Goal: Find specific page/section: Find specific page/section

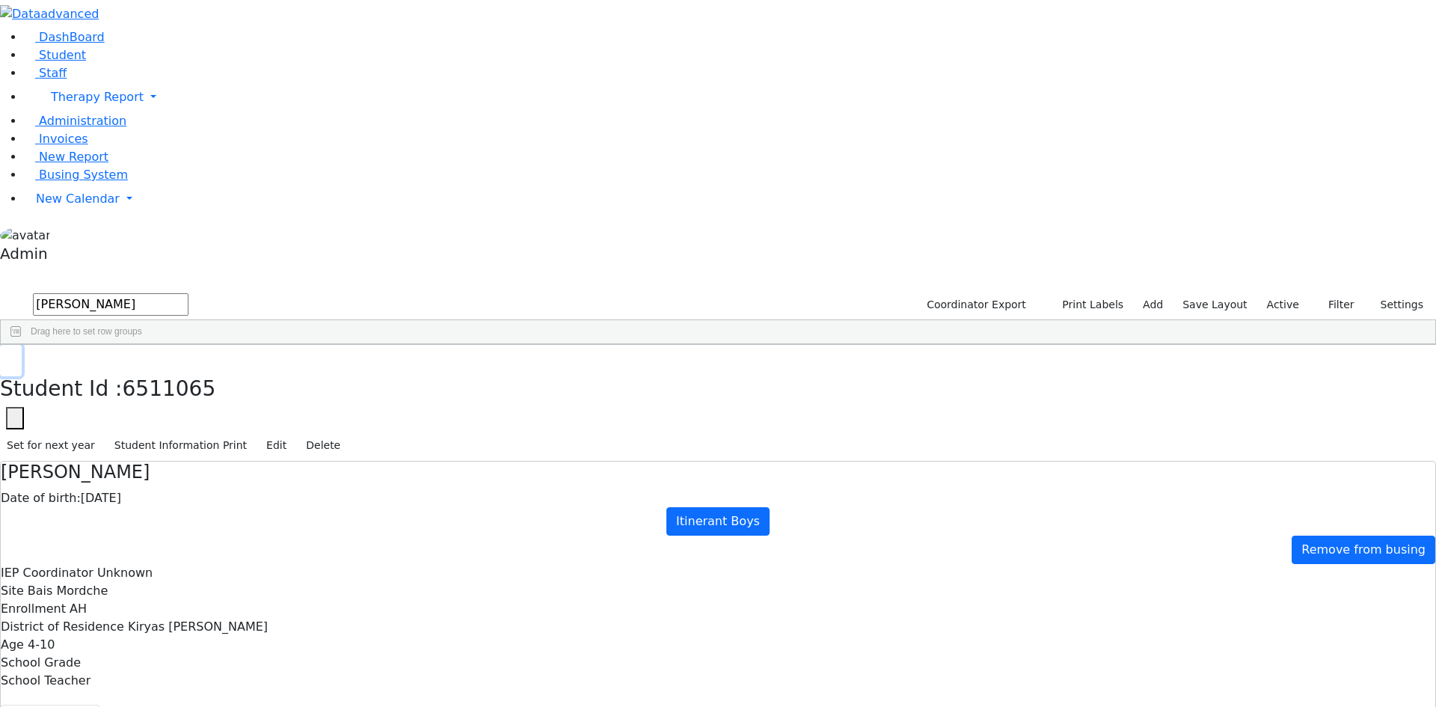
click at [22, 345] on button "button" at bounding box center [11, 360] width 22 height 31
drag, startPoint x: 191, startPoint y: 68, endPoint x: 128, endPoint y: 67, distance: 62.8
click at [185, 293] on input "weiss" at bounding box center [111, 304] width 156 height 22
drag, startPoint x: 128, startPoint y: 67, endPoint x: 41, endPoint y: 64, distance: 86.8
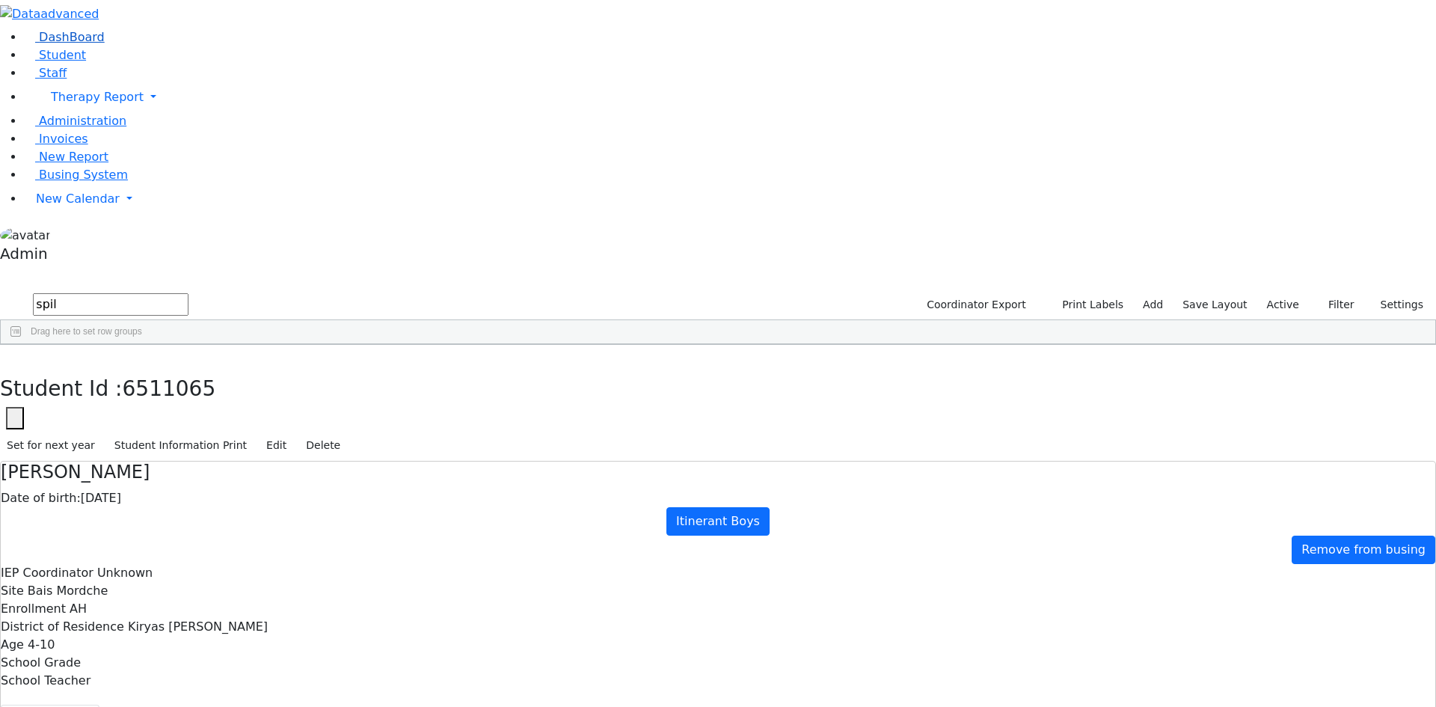
type input "spil"
click at [24, 44] on link "DashBoard" at bounding box center [64, 37] width 81 height 14
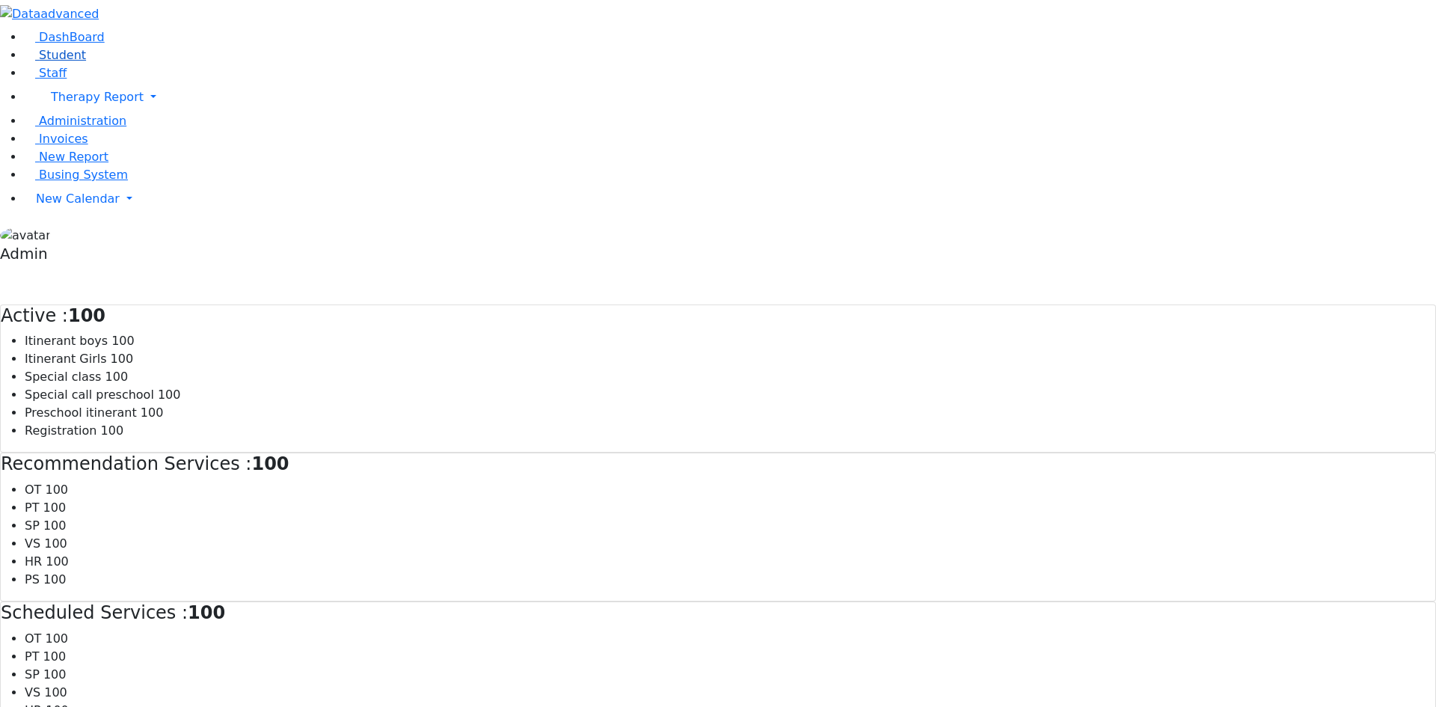
click at [79, 62] on link "Student" at bounding box center [55, 55] width 62 height 14
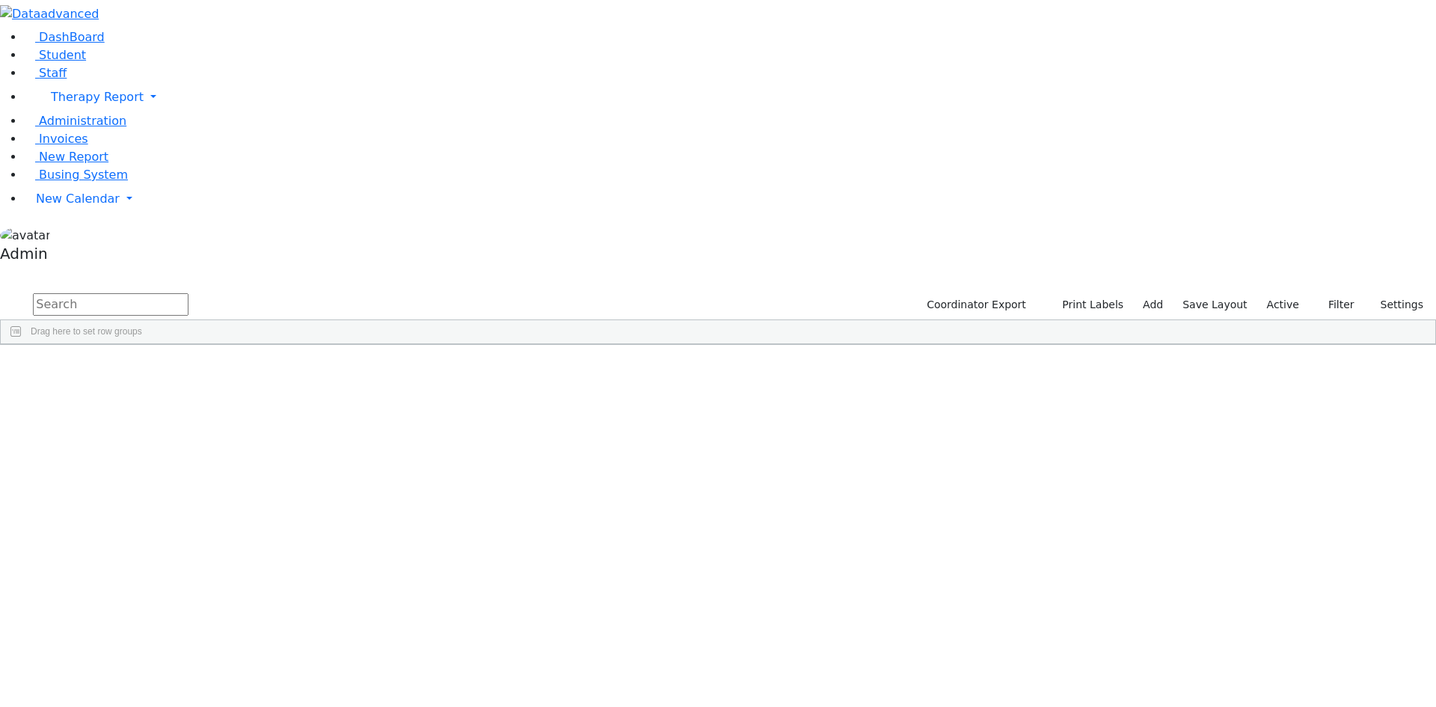
click at [188, 293] on input "text" at bounding box center [111, 304] width 156 height 22
type input "spie"
click at [246, 369] on div "[DEMOGRAPHIC_DATA]" at bounding box center [184, 379] width 123 height 21
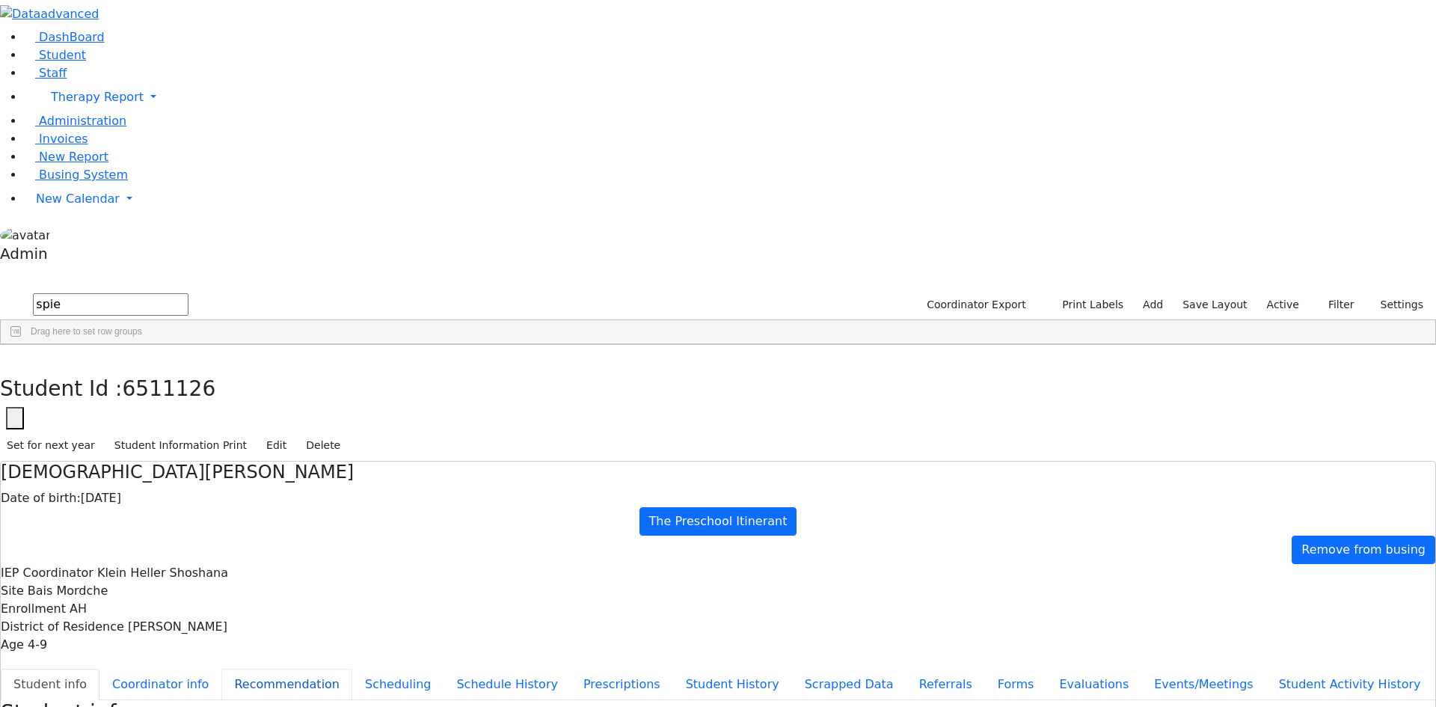
click at [352, 668] on button "Recommendation" at bounding box center [286, 683] width 131 height 31
checkbox input "true"
click at [15, 356] on icon "button" at bounding box center [11, 360] width 8 height 9
